Goal: Task Accomplishment & Management: Use online tool/utility

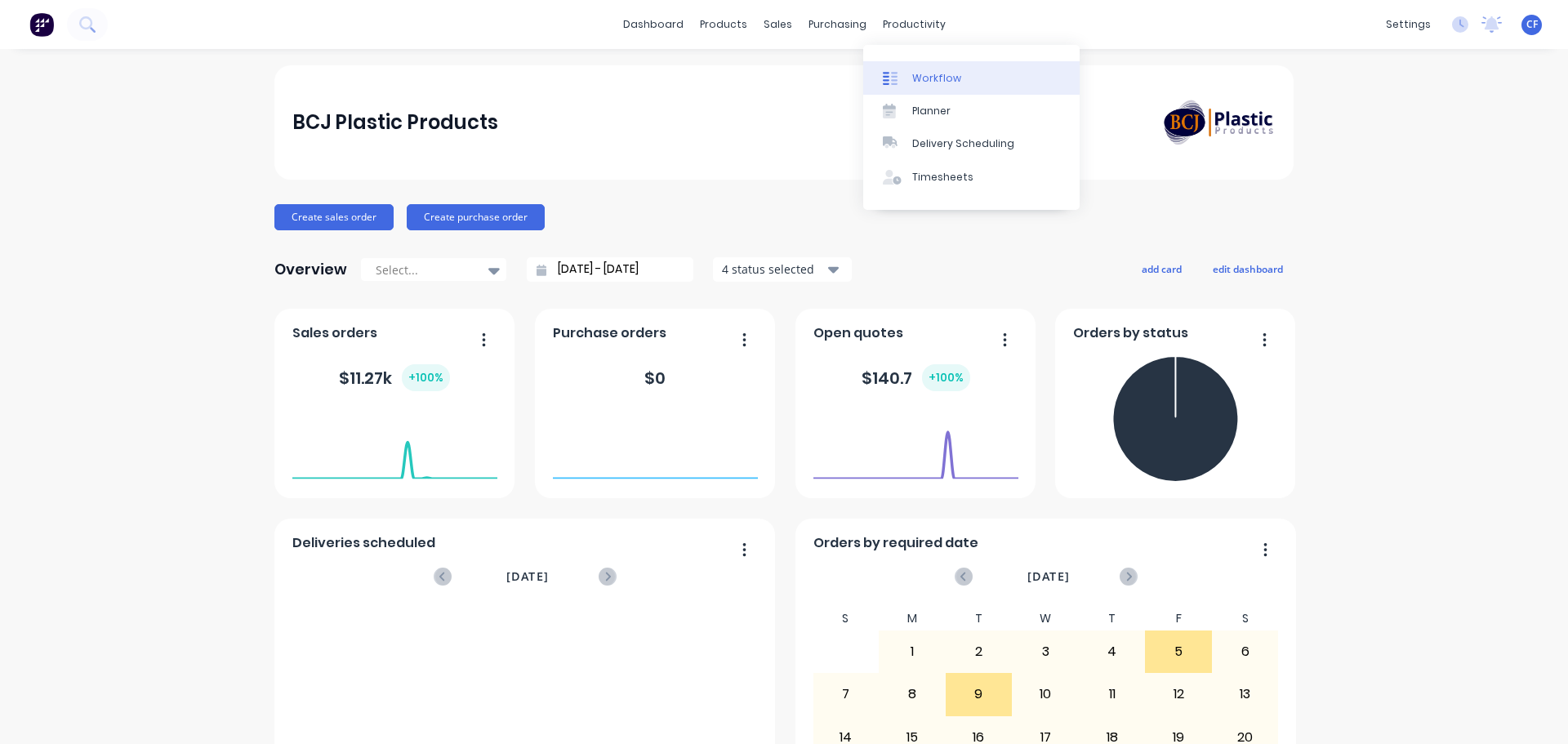
click at [889, 59] on div "Workflow Planner Delivery Scheduling Timesheets" at bounding box center [971, 127] width 217 height 165
click at [895, 70] on link "Workflow" at bounding box center [971, 78] width 217 height 33
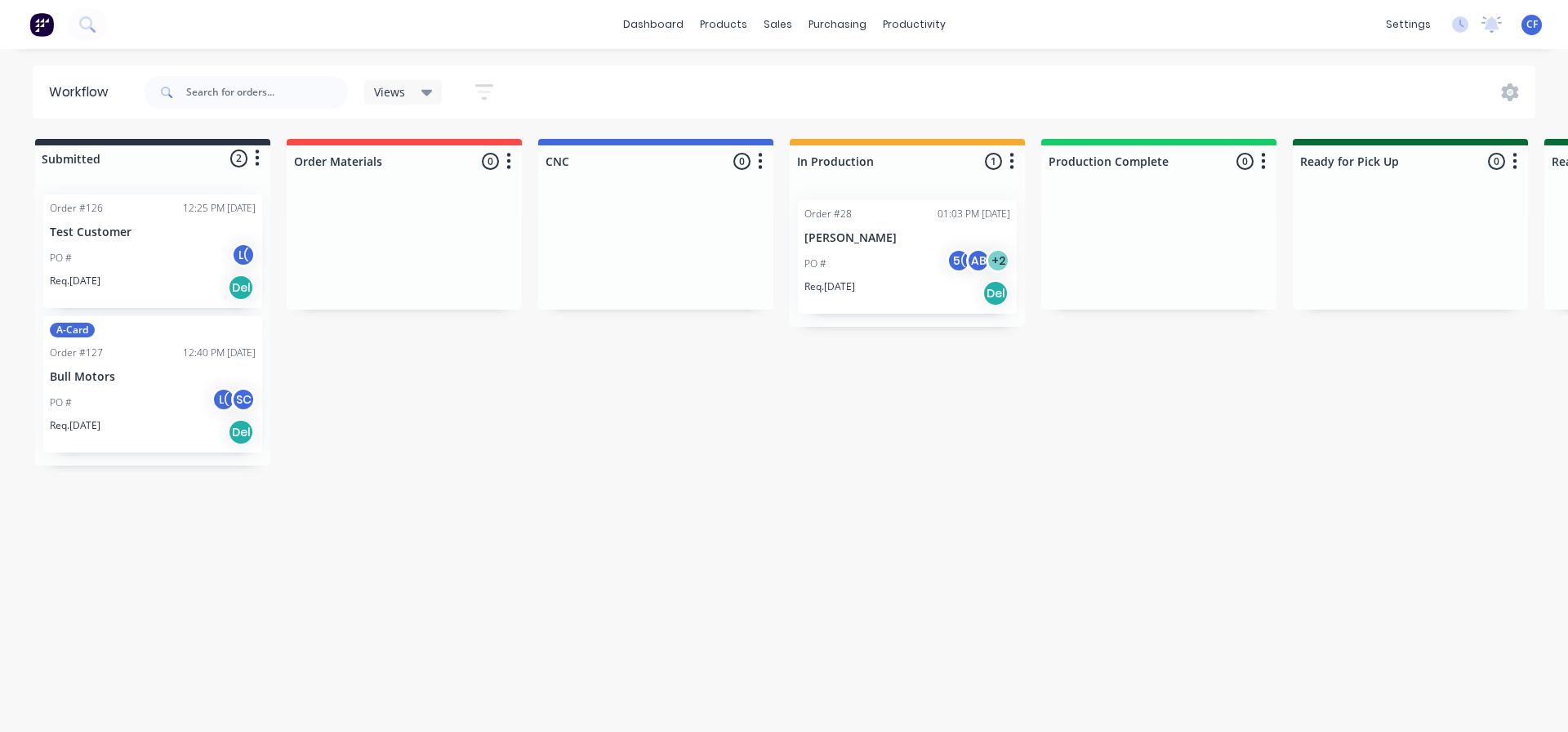
click at [139, 275] on div "Req. [DATE] Del" at bounding box center [153, 288] width 206 height 28
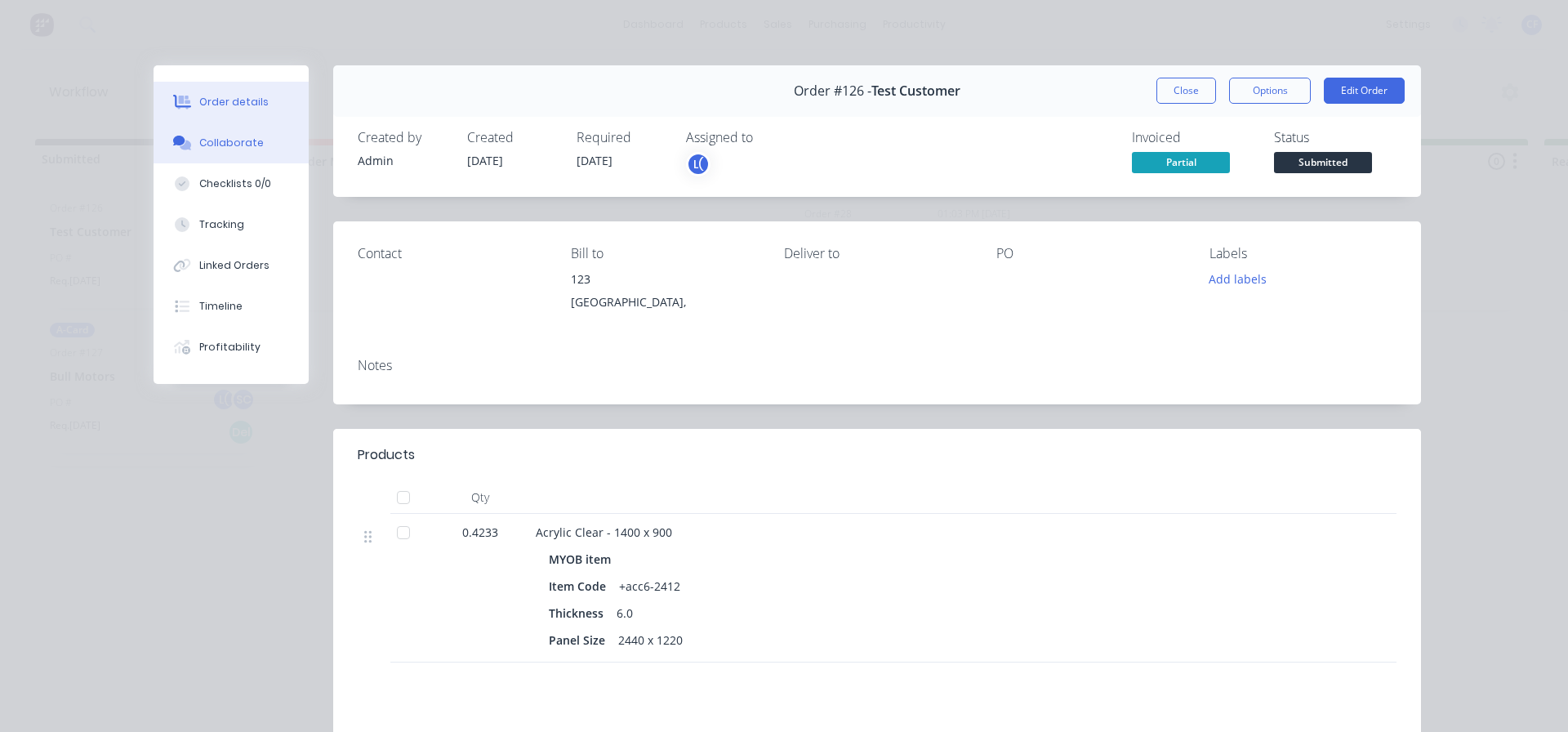
click at [215, 155] on button "Collaborate" at bounding box center [231, 143] width 155 height 41
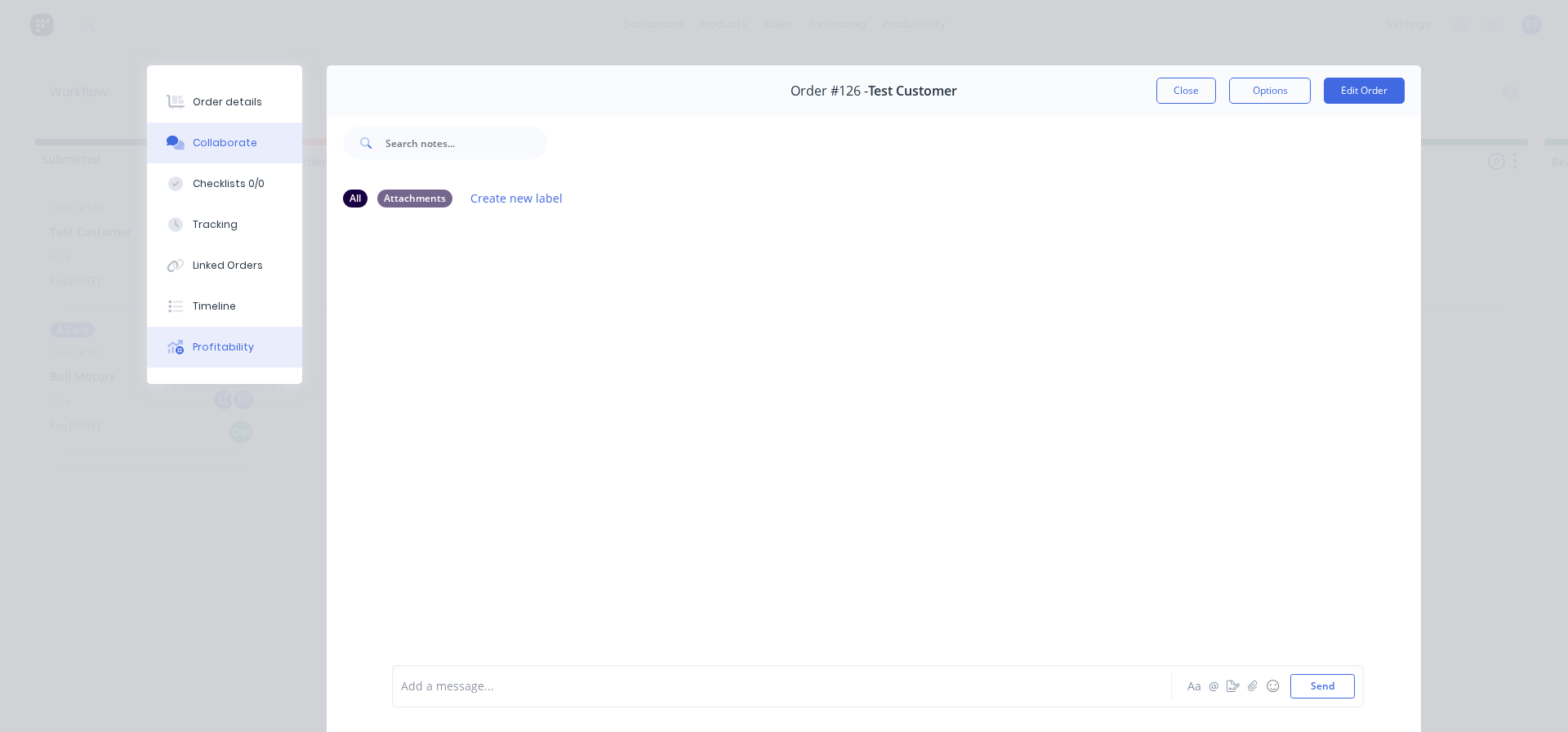
click at [210, 347] on div "Profitability" at bounding box center [223, 347] width 62 height 15
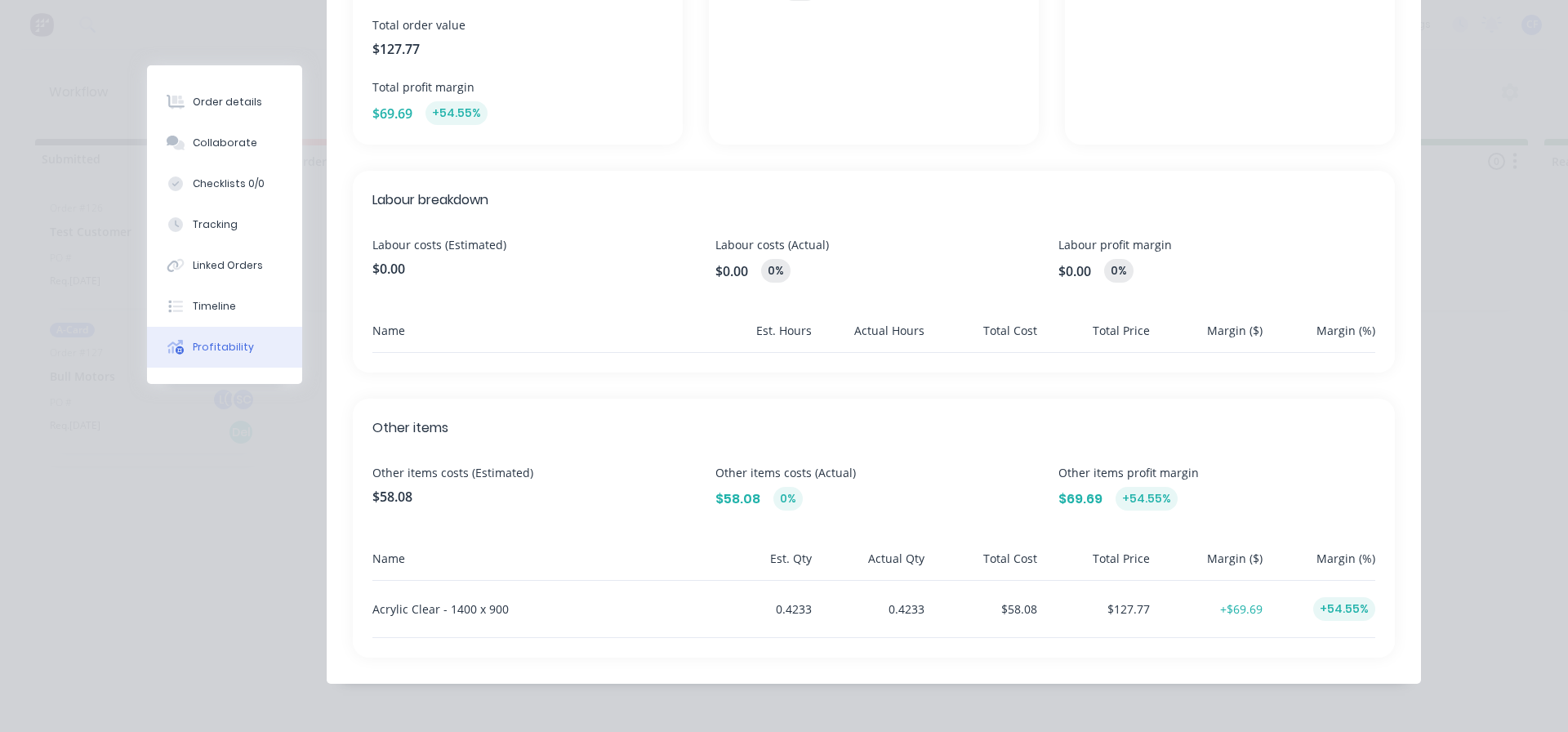
scroll to position [396, 0]
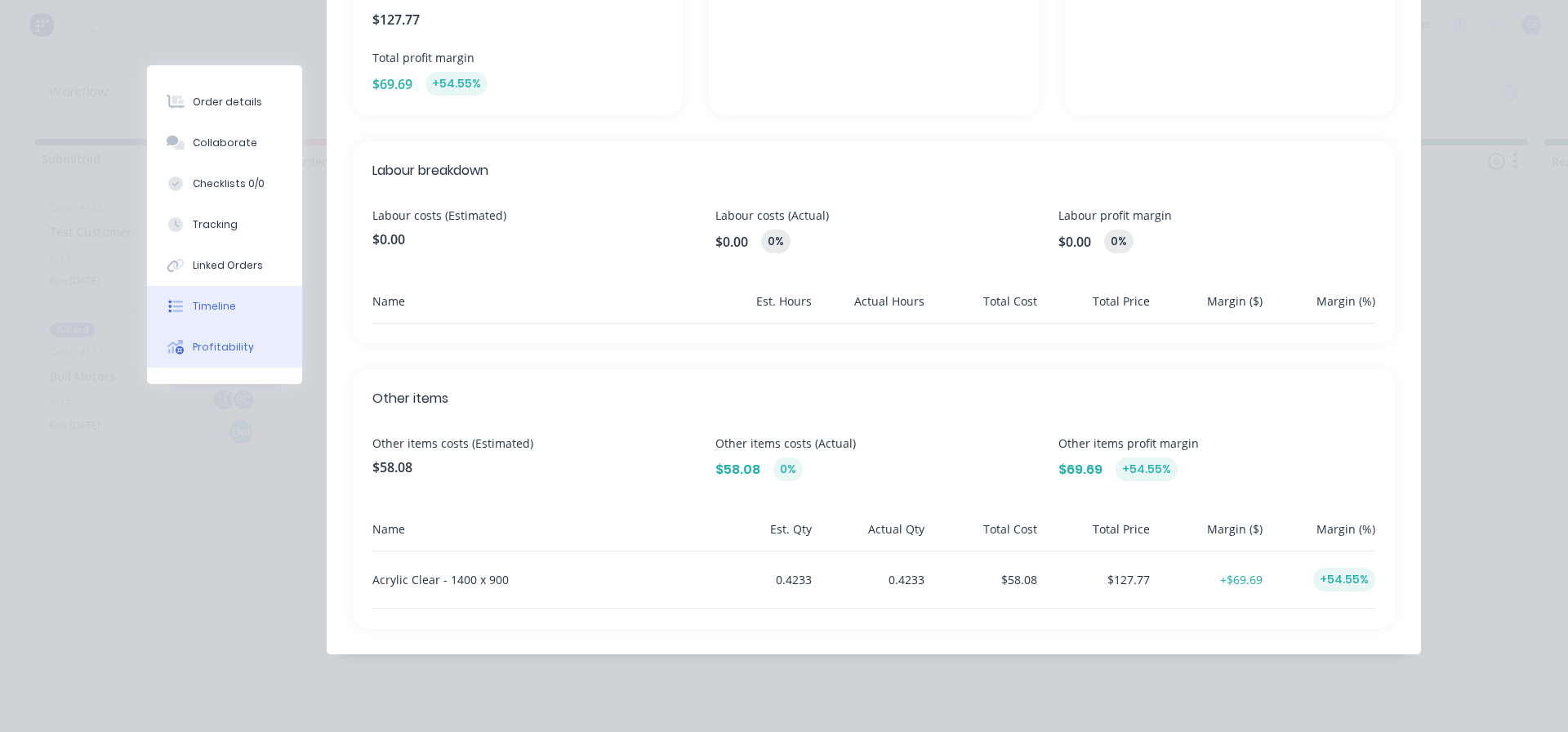
click at [224, 323] on button "Timeline" at bounding box center [224, 306] width 155 height 41
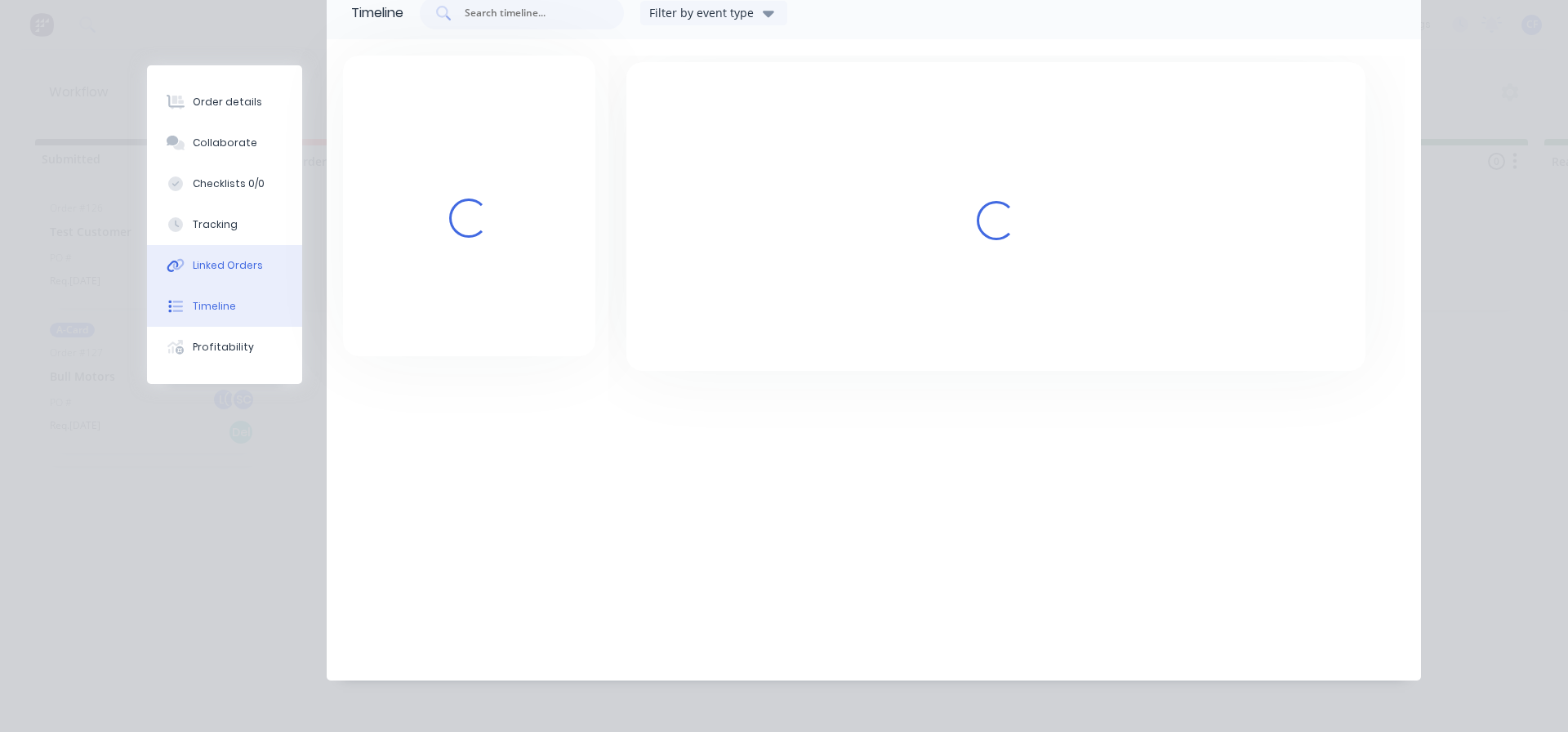
scroll to position [134, 0]
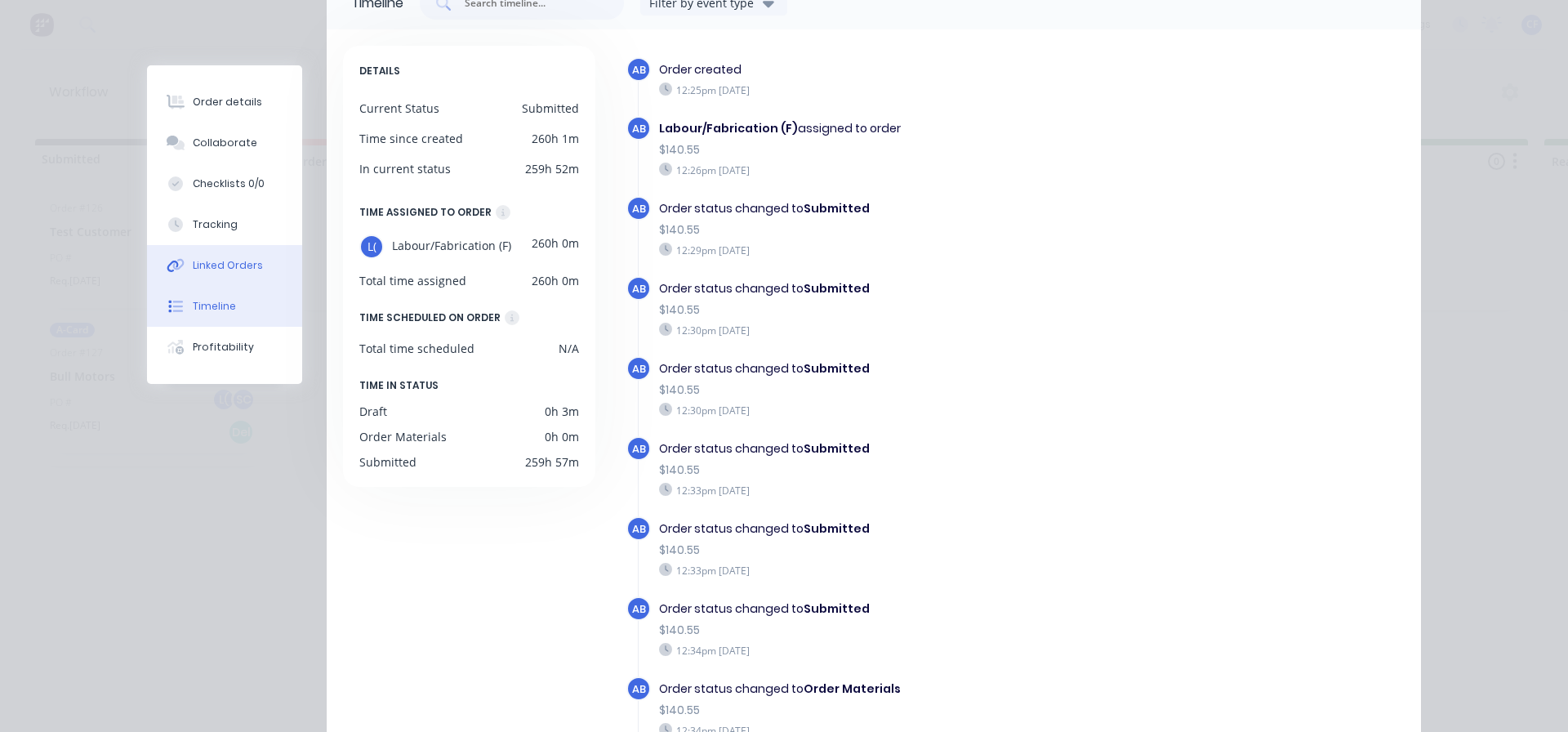
click at [197, 258] on div "Linked Orders" at bounding box center [228, 266] width 71 height 15
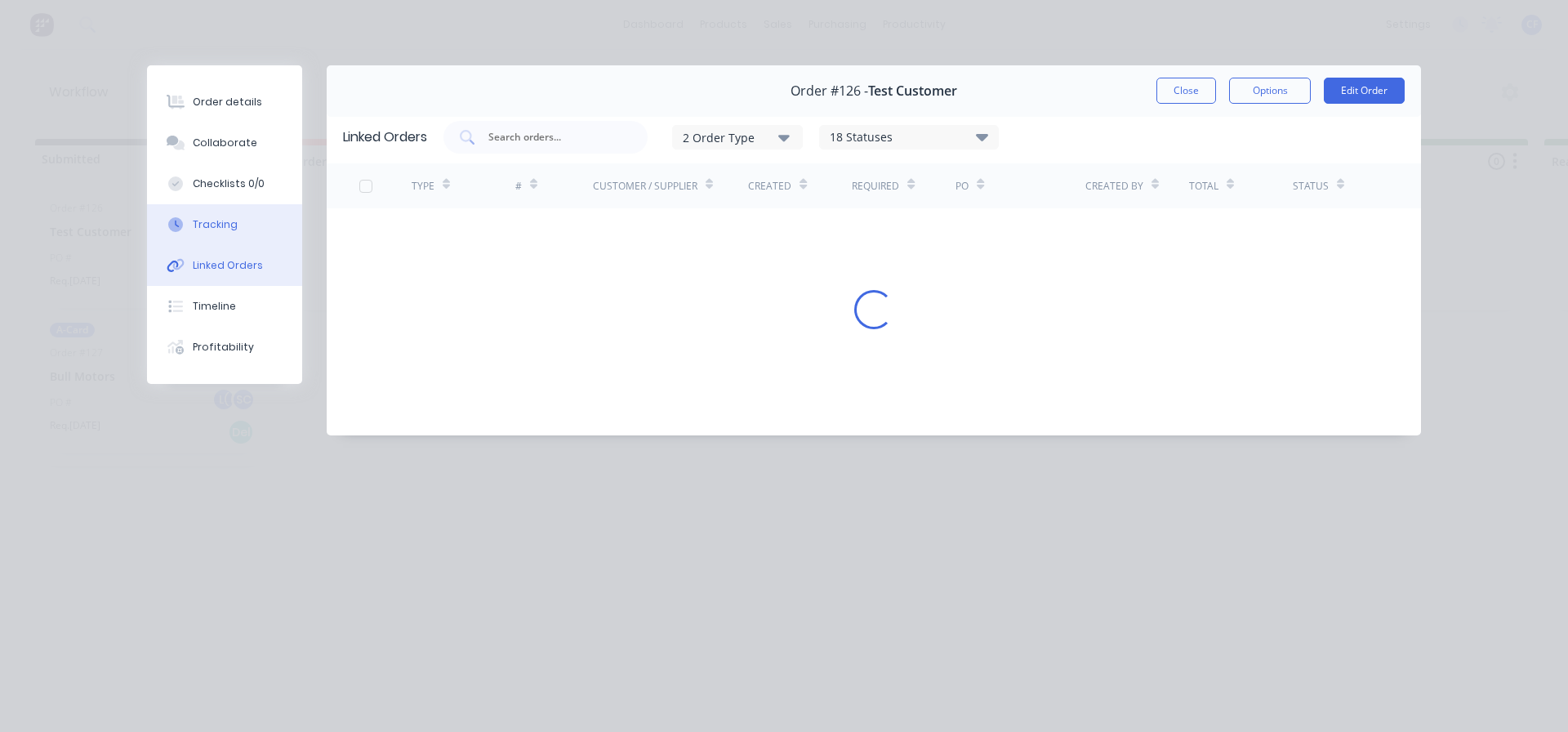
scroll to position [0, 0]
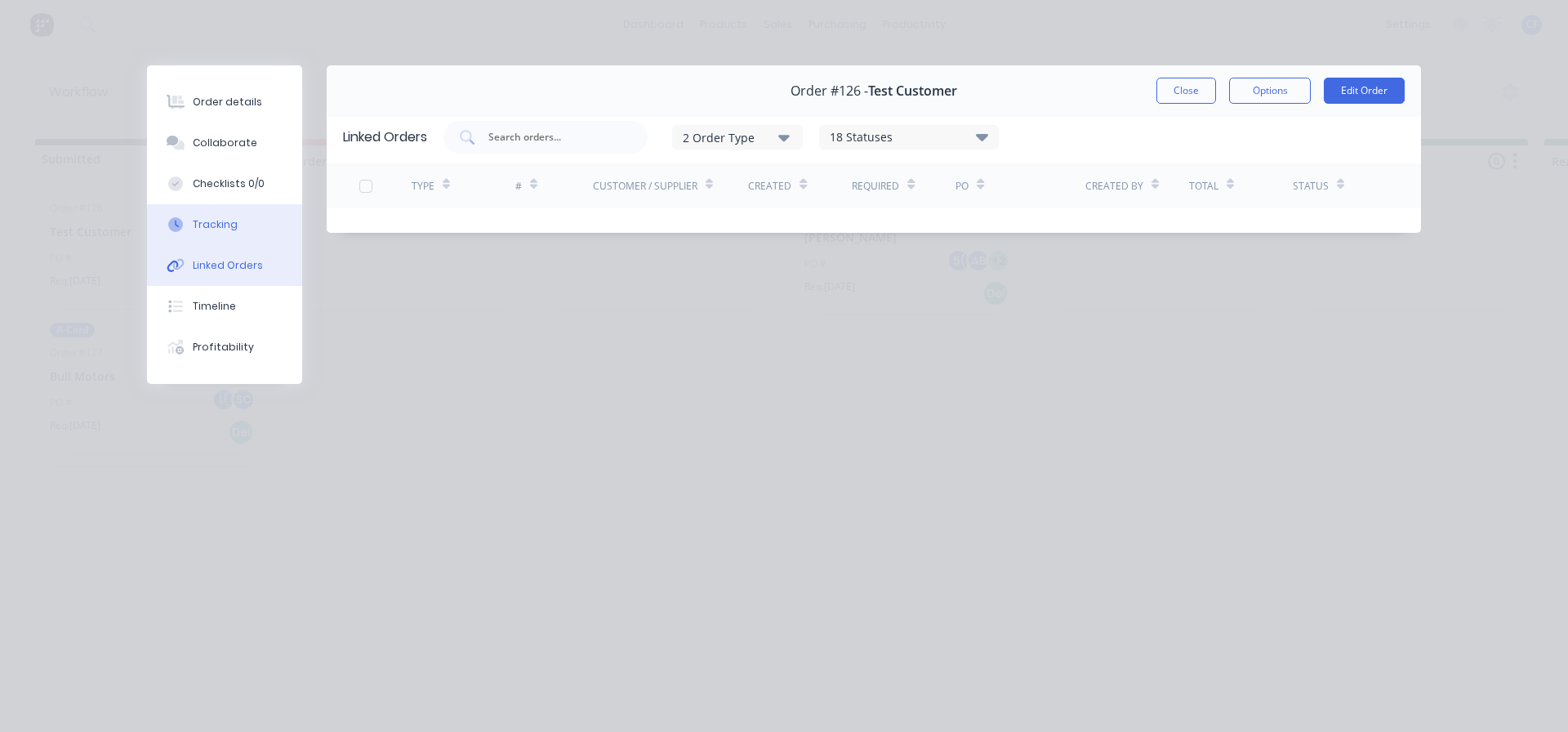
click at [220, 222] on div "Tracking" at bounding box center [215, 225] width 45 height 15
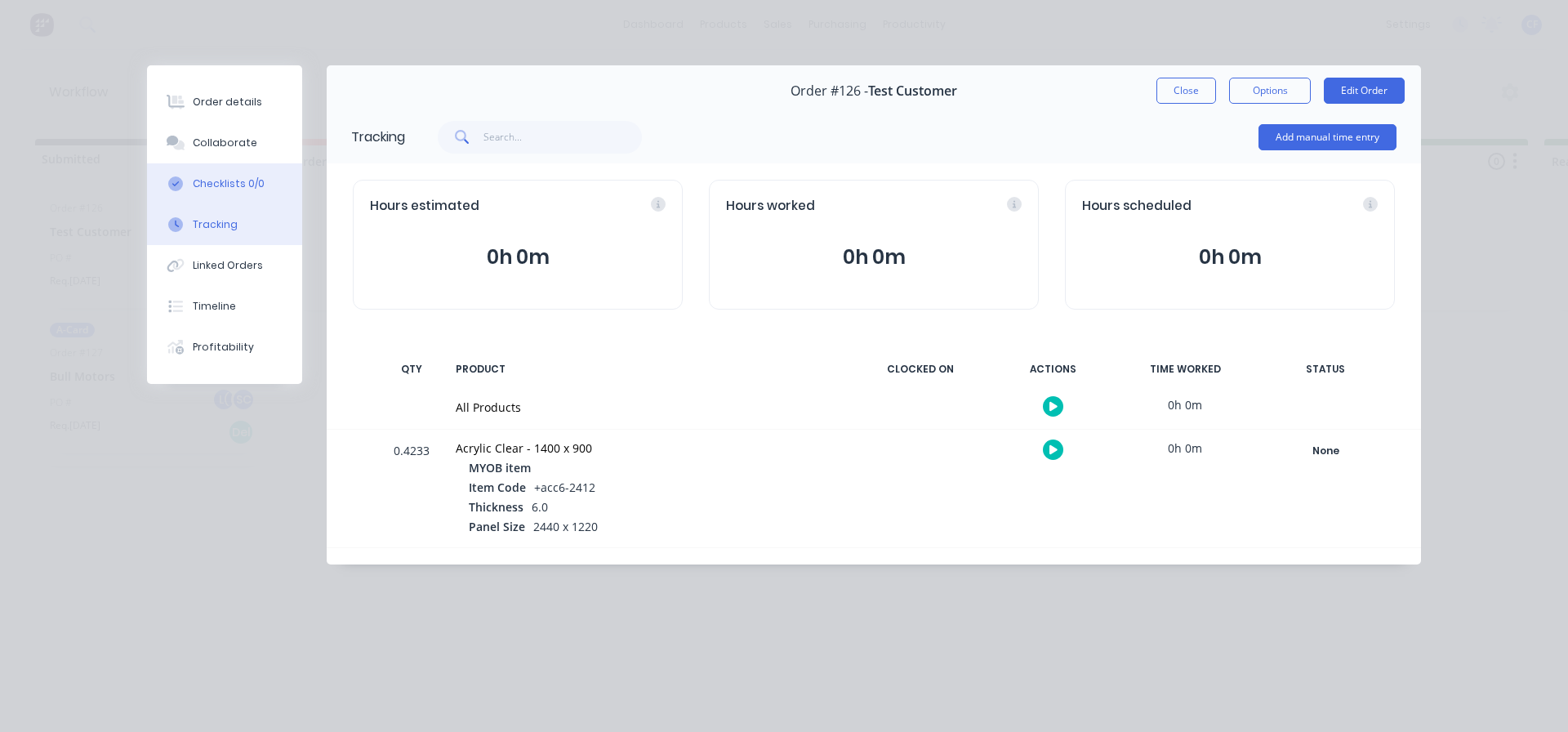
click at [233, 184] on div "Checklists 0/0" at bounding box center [229, 184] width 72 height 15
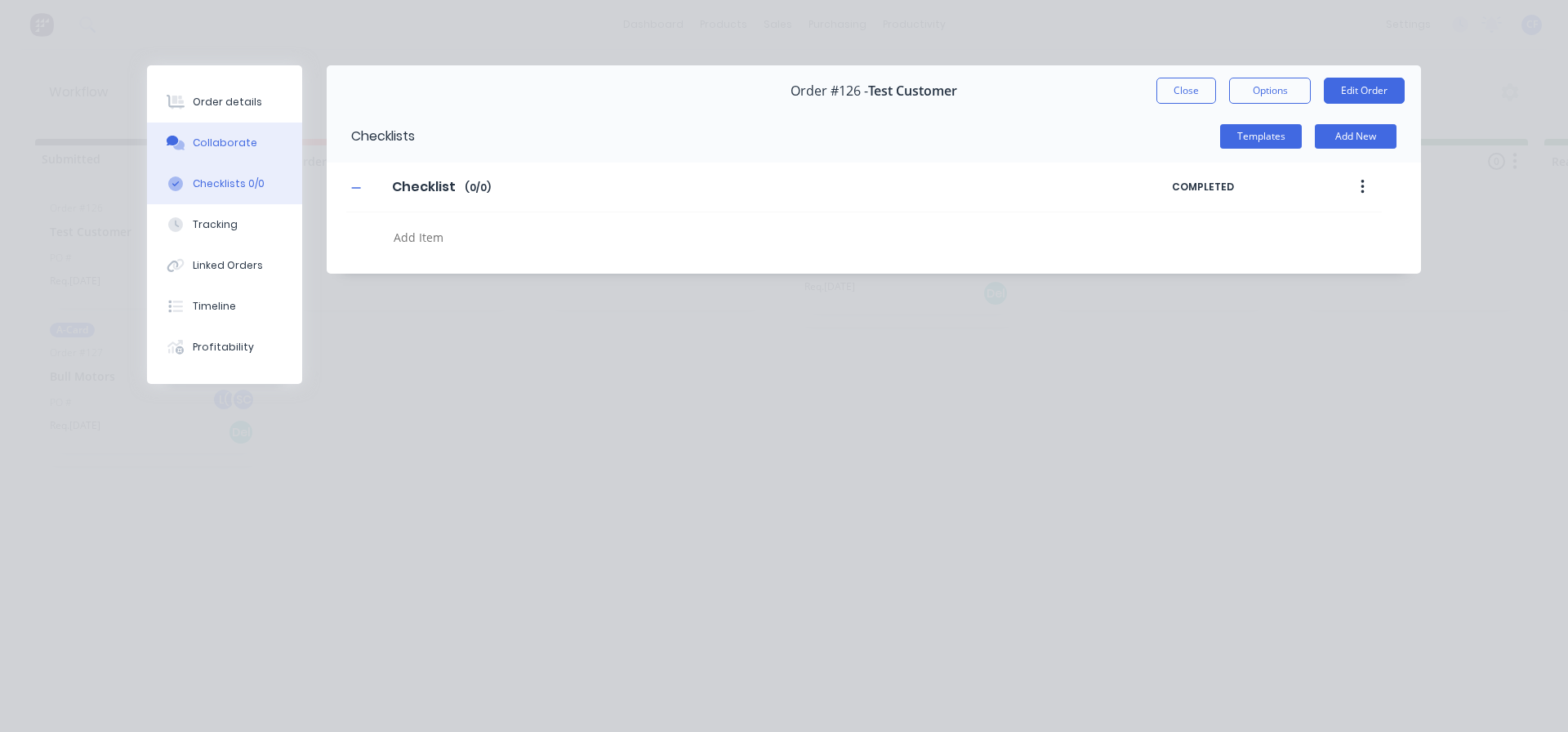
click at [235, 134] on button "Collaborate" at bounding box center [224, 143] width 155 height 41
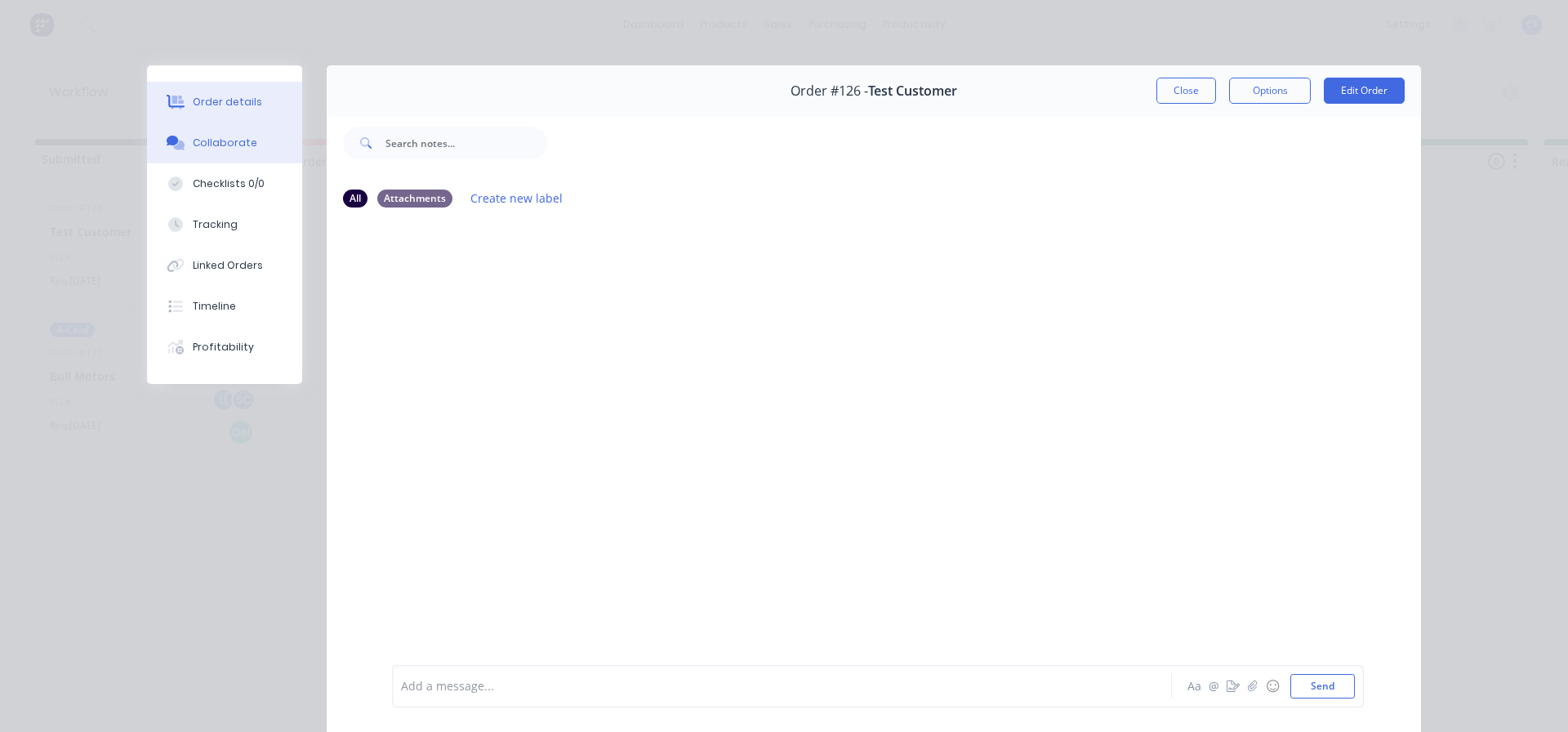
click at [233, 111] on button "Order details" at bounding box center [224, 103] width 155 height 41
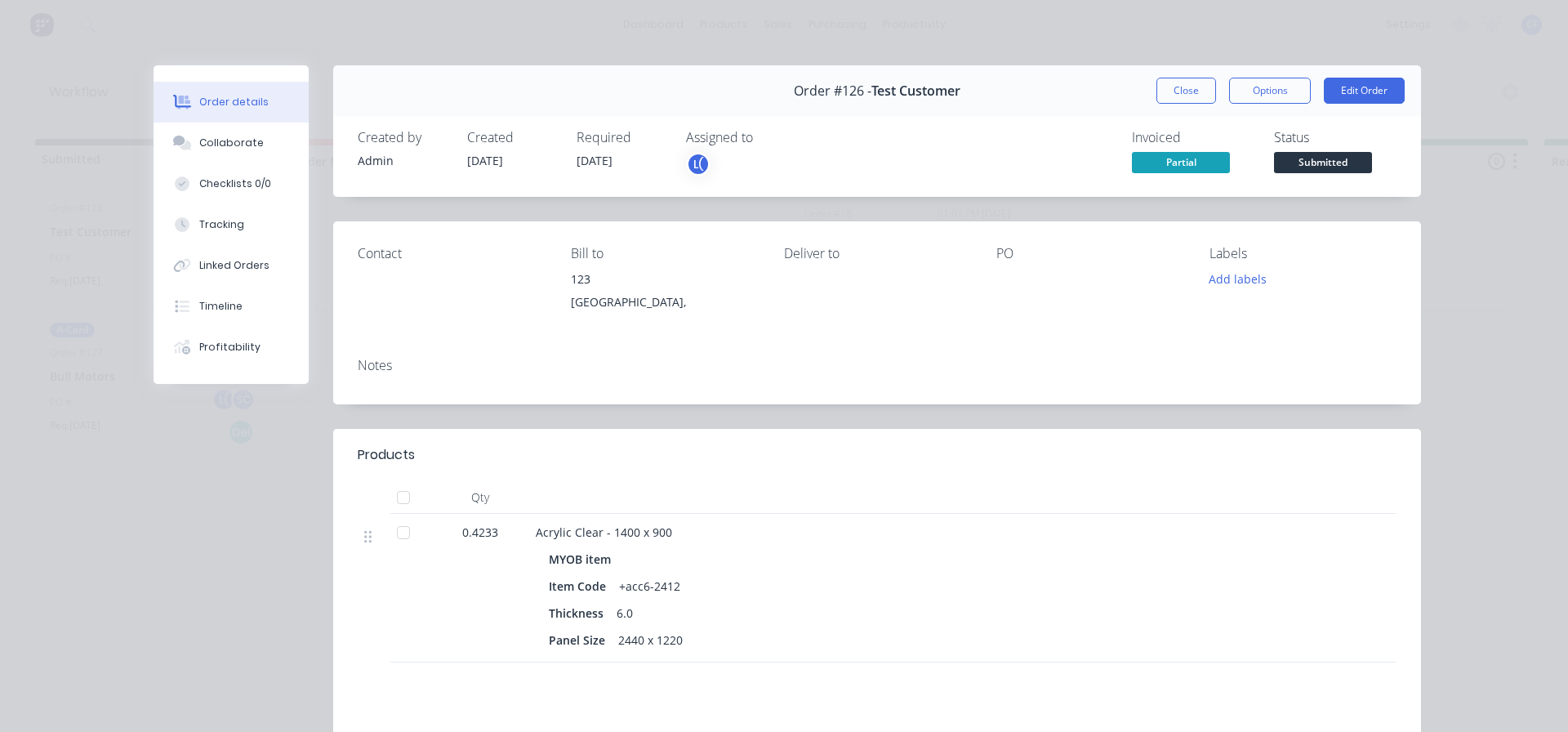
click at [1186, 81] on button "Close" at bounding box center [1186, 91] width 60 height 26
